Goal: Task Accomplishment & Management: Complete application form

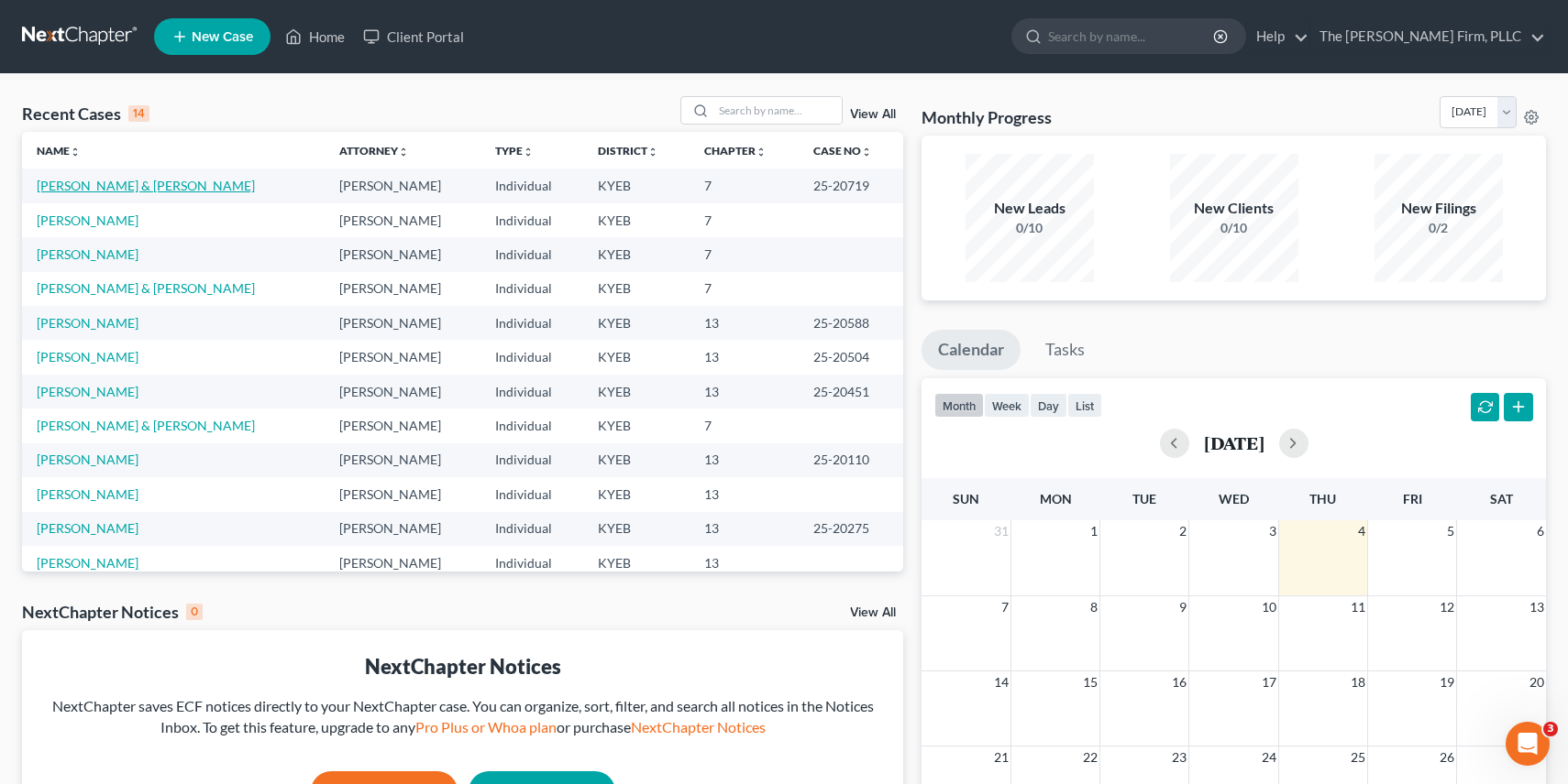
click at [176, 180] on link "[PERSON_NAME] & [PERSON_NAME]" at bounding box center [145, 185] width 218 height 16
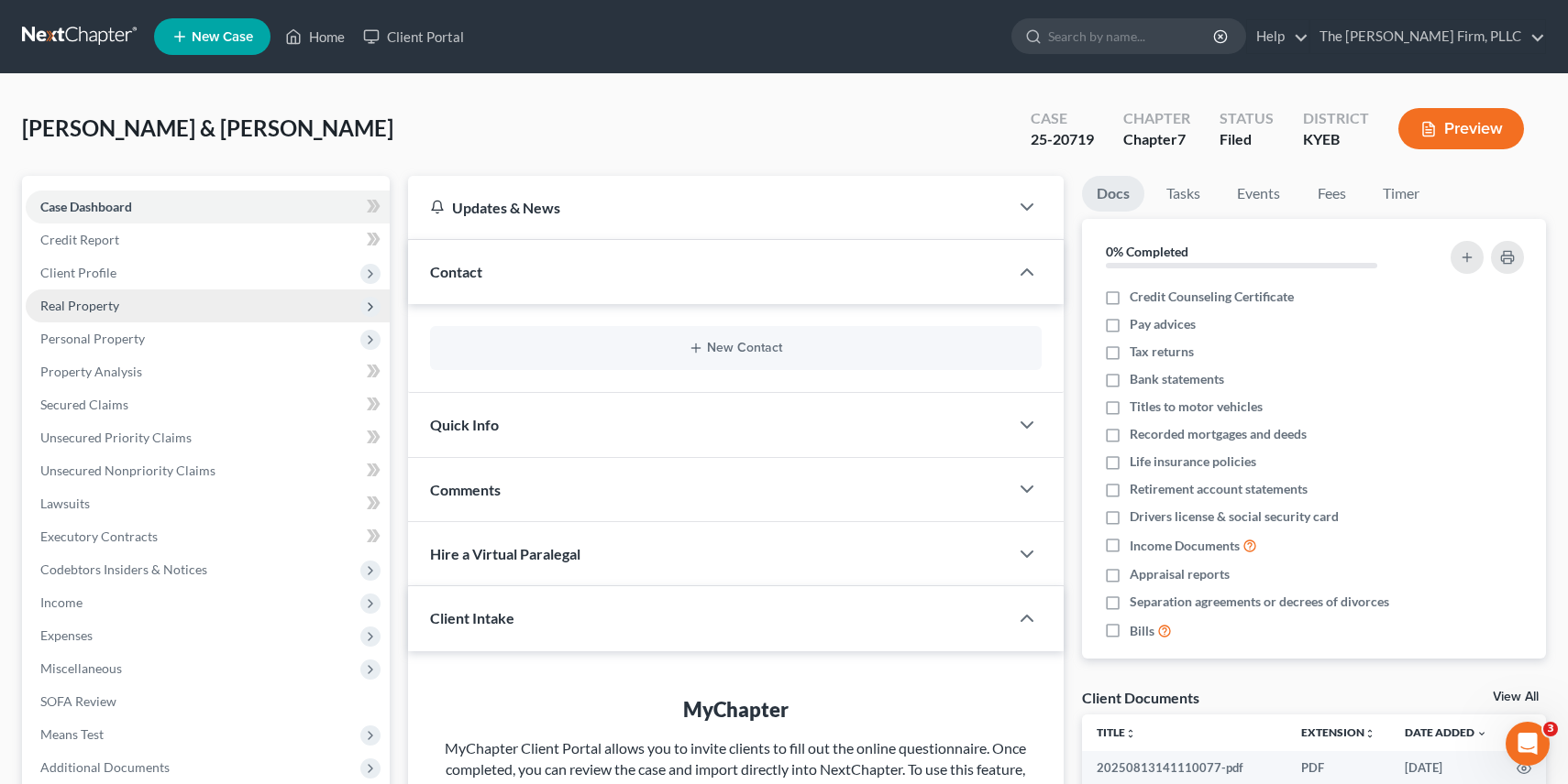
click at [129, 308] on span "Real Property" at bounding box center [207, 306] width 364 height 33
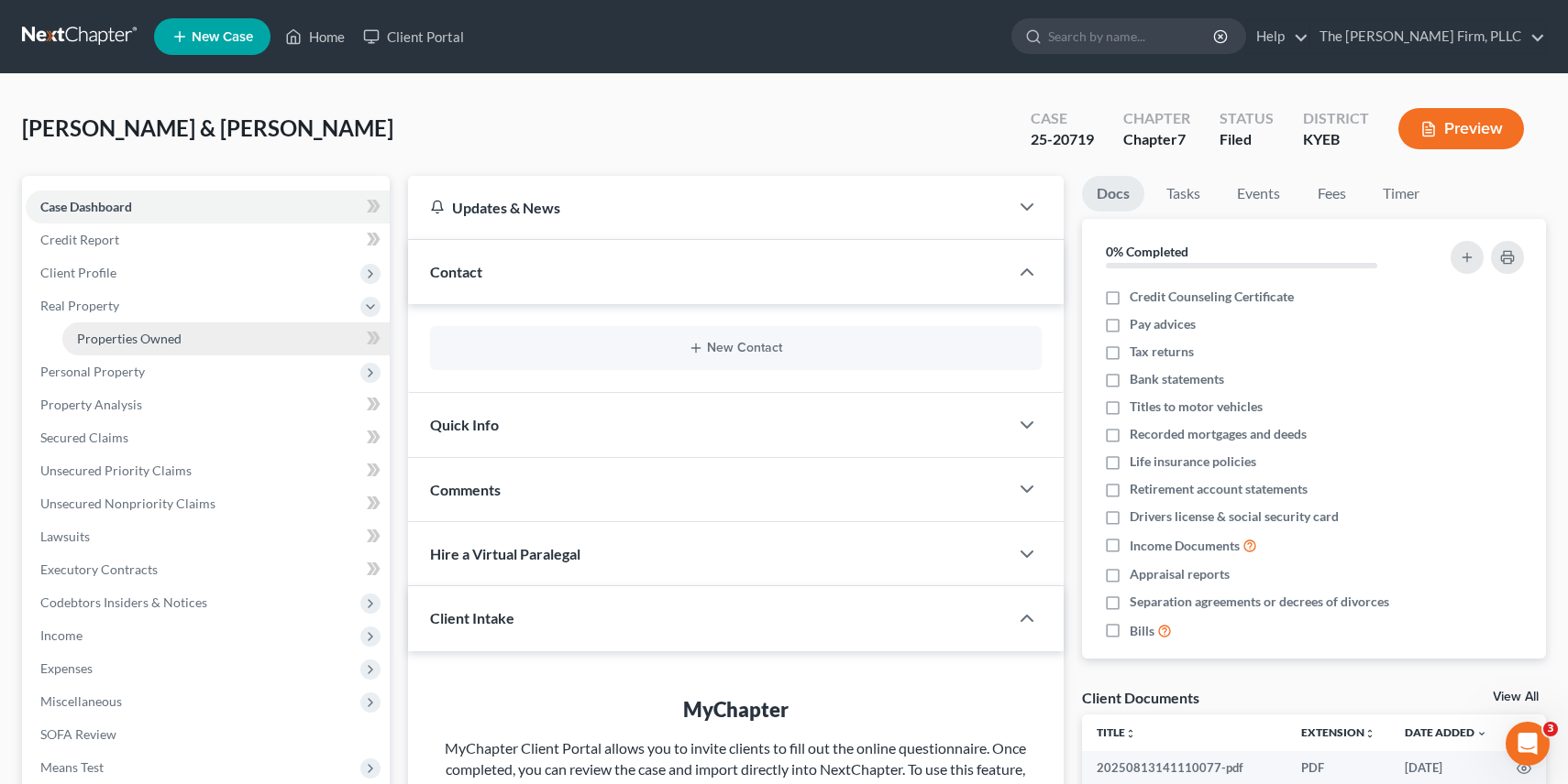
click at [308, 344] on link "Properties Owned" at bounding box center [226, 338] width 327 height 33
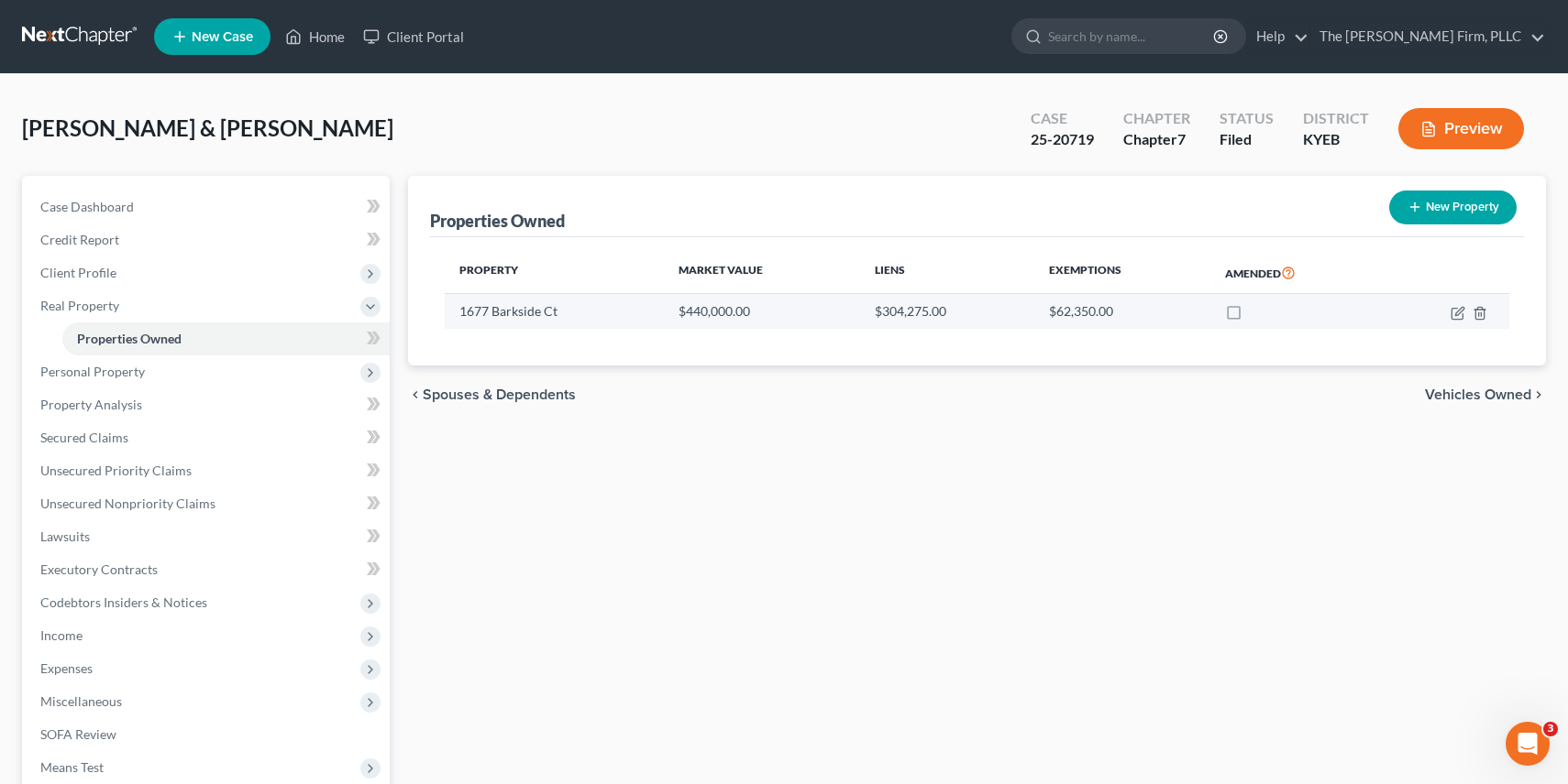
click at [744, 311] on td "$440,000.00" at bounding box center [762, 311] width 196 height 35
click at [500, 316] on td "1677 Barkside Ct" at bounding box center [554, 311] width 220 height 35
click at [1455, 319] on icon "button" at bounding box center [1458, 313] width 15 height 15
select select "18"
select select "2"
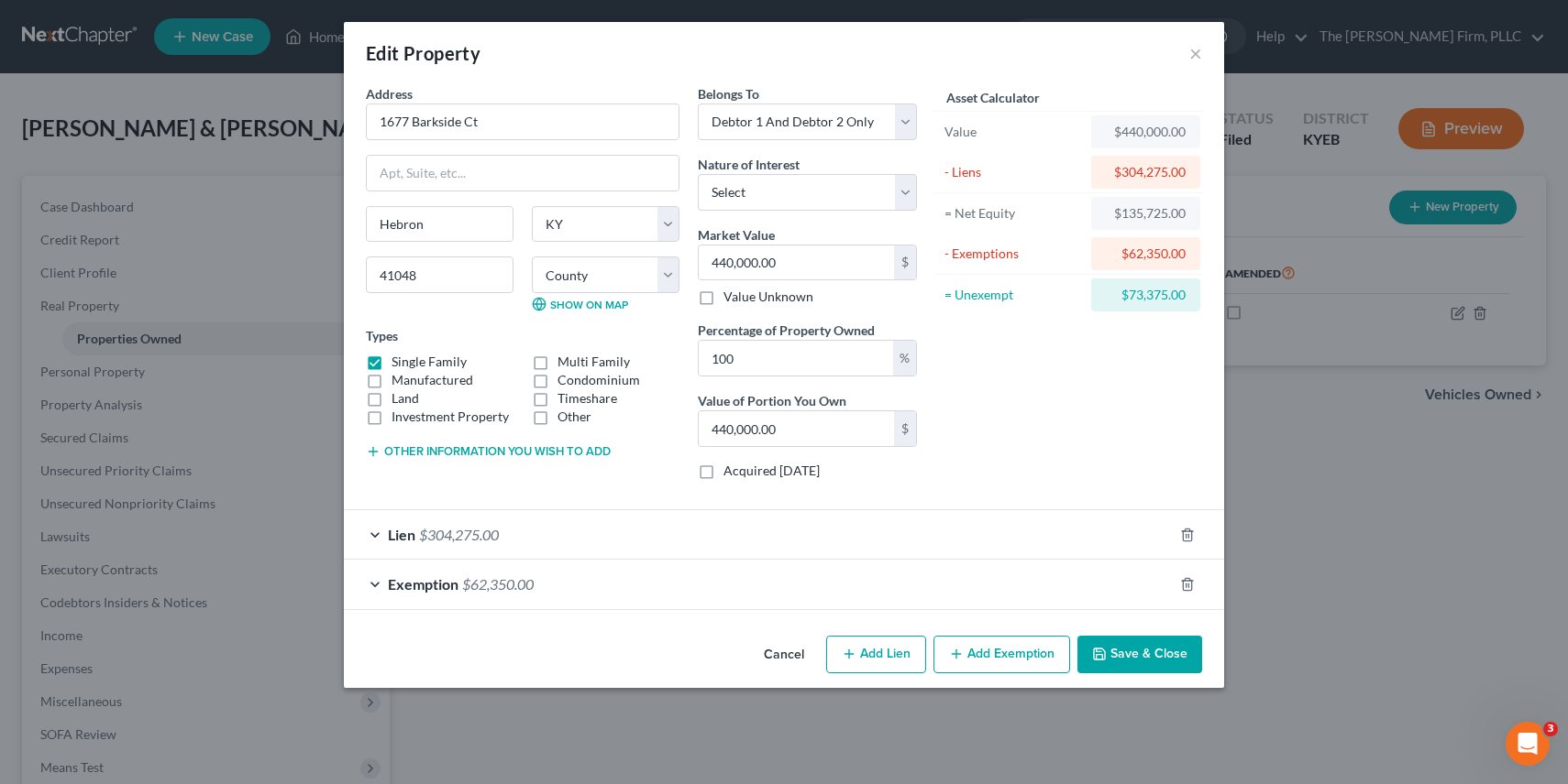
click at [376, 533] on div "Lien $304,275.00" at bounding box center [758, 535] width 828 height 49
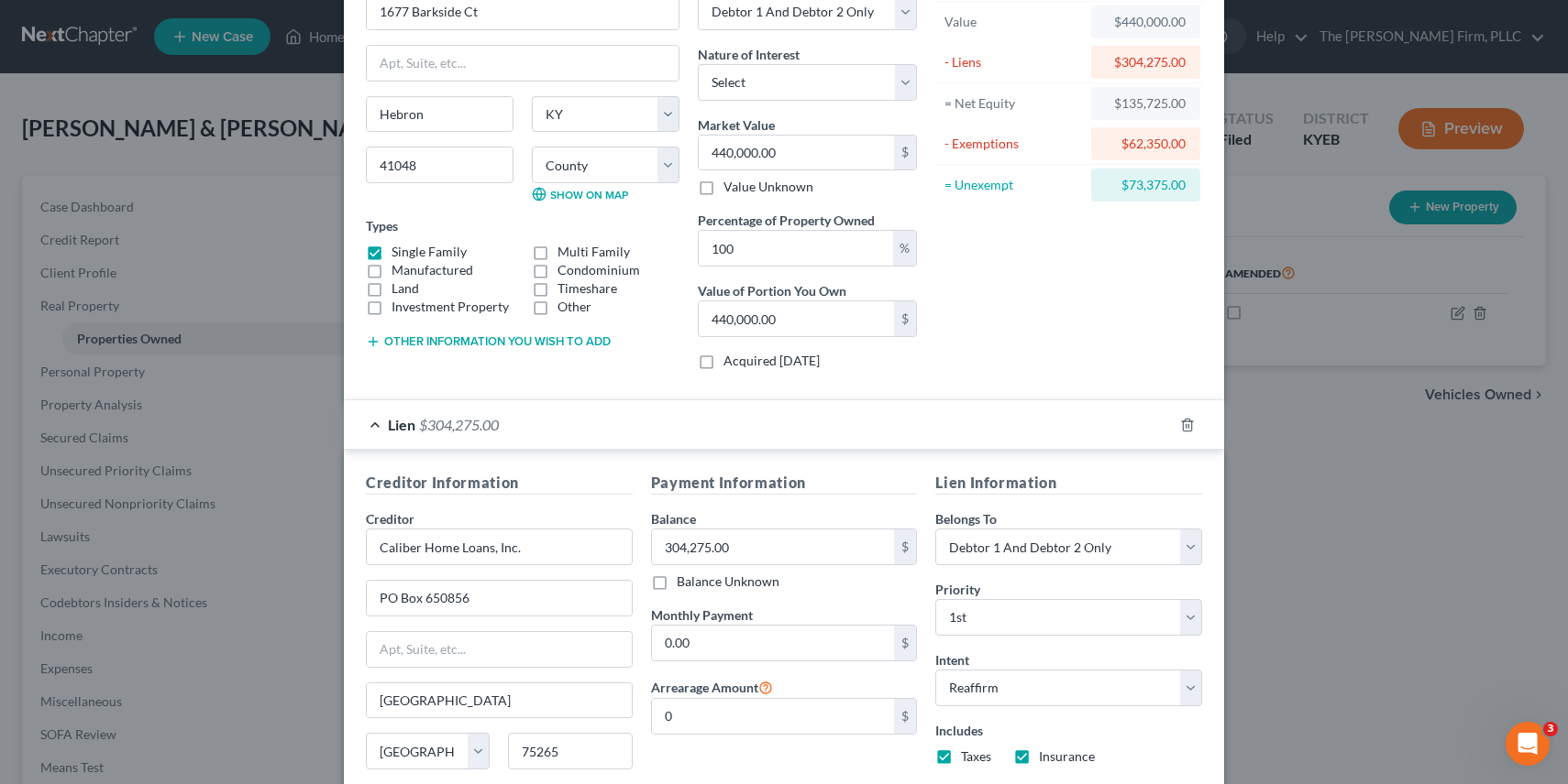
scroll to position [308, 0]
